Goal: Navigation & Orientation: Go to known website

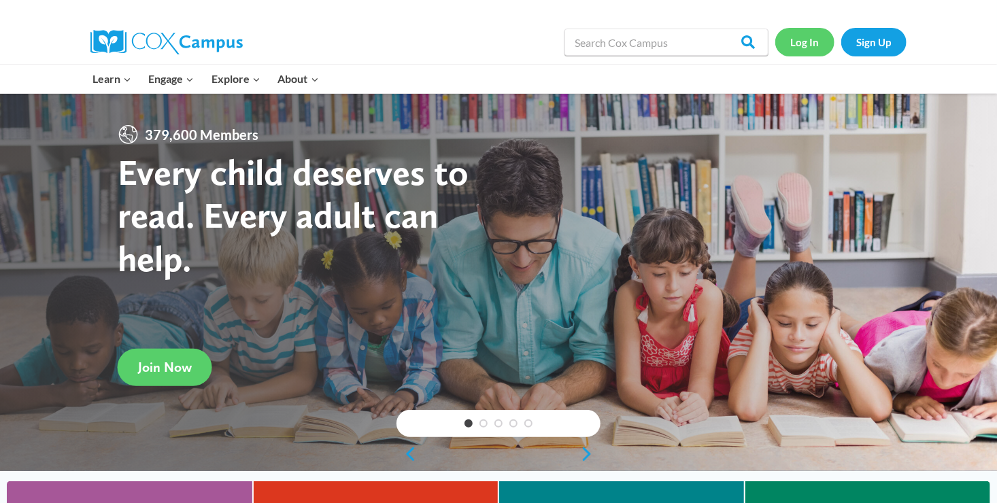
click at [807, 35] on link "Log In" at bounding box center [804, 42] width 59 height 28
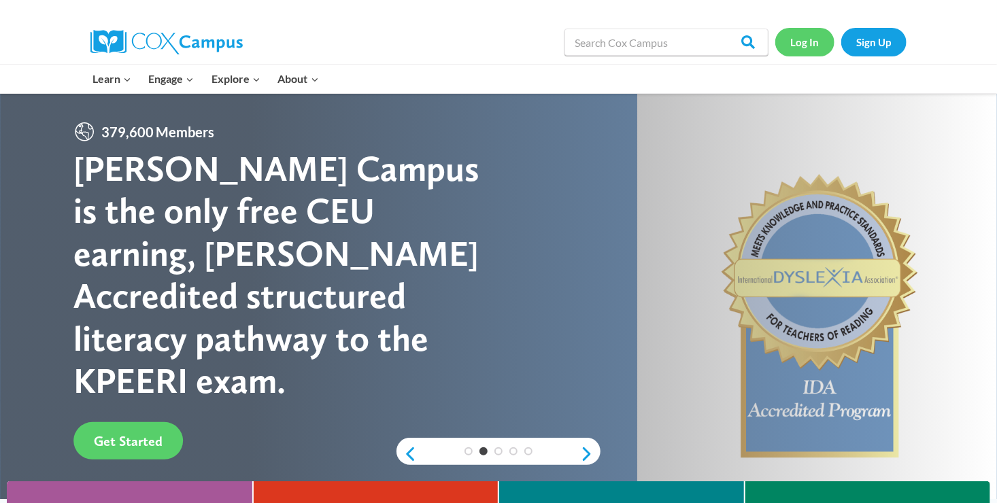
click at [811, 40] on link "Log In" at bounding box center [804, 42] width 59 height 28
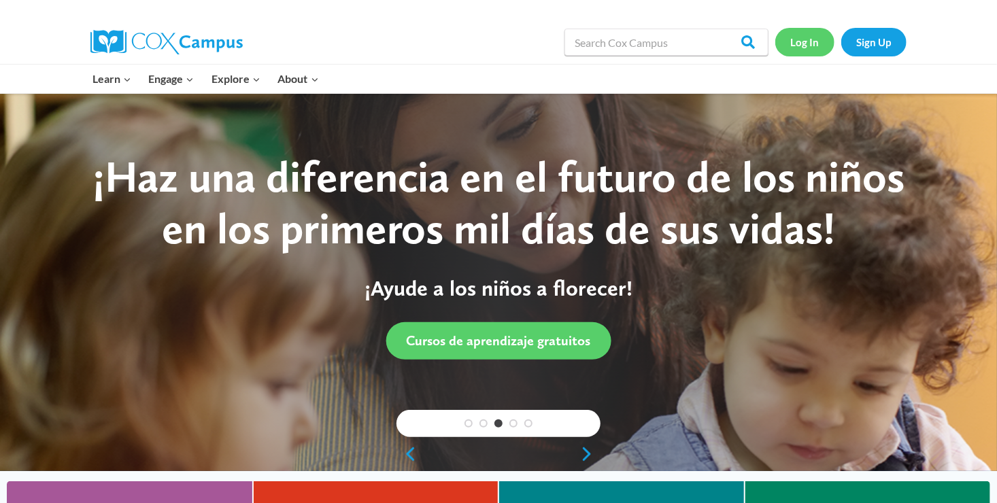
click at [810, 39] on link "Log In" at bounding box center [804, 42] width 59 height 28
click at [801, 36] on link "Log In" at bounding box center [804, 42] width 59 height 28
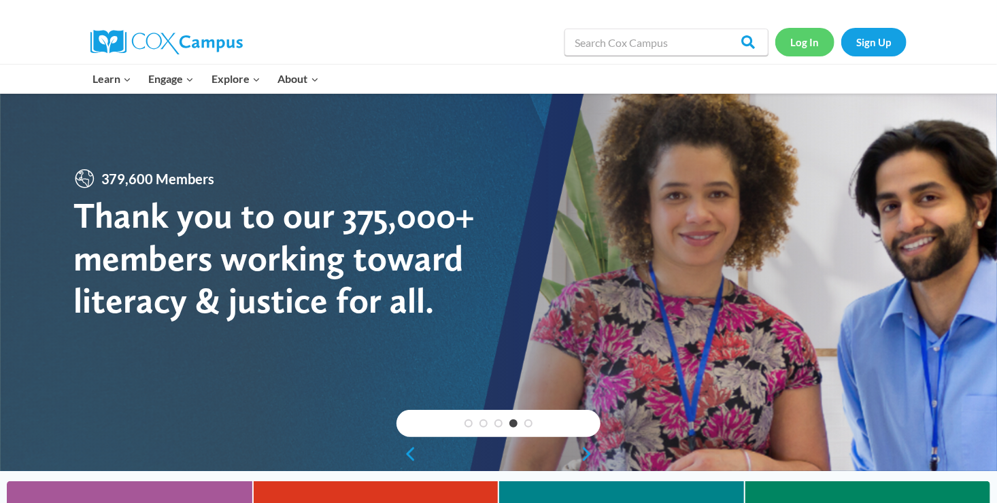
click at [811, 44] on link "Log In" at bounding box center [804, 42] width 59 height 28
